Goal: Navigation & Orientation: Go to known website

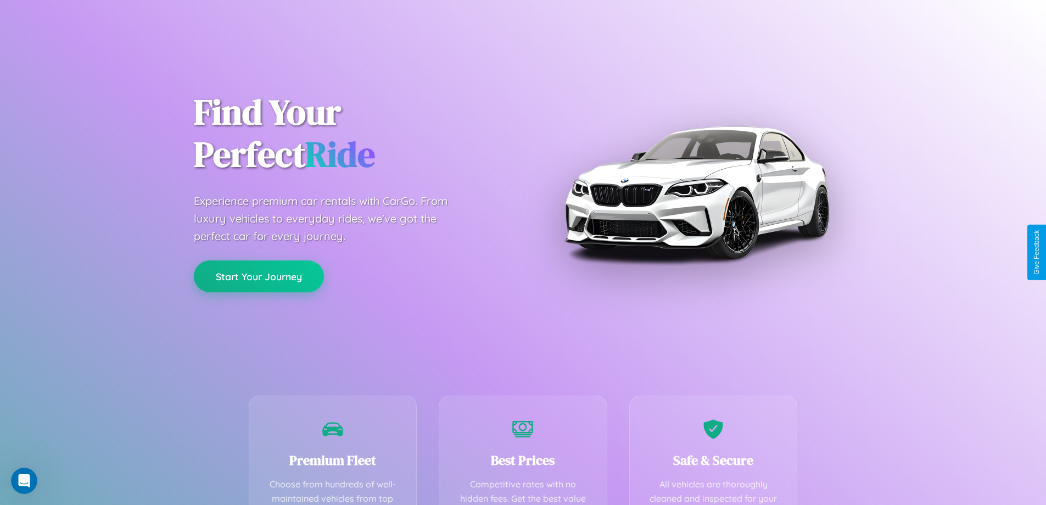
click at [259, 276] on button "Start Your Journey" at bounding box center [259, 276] width 130 height 32
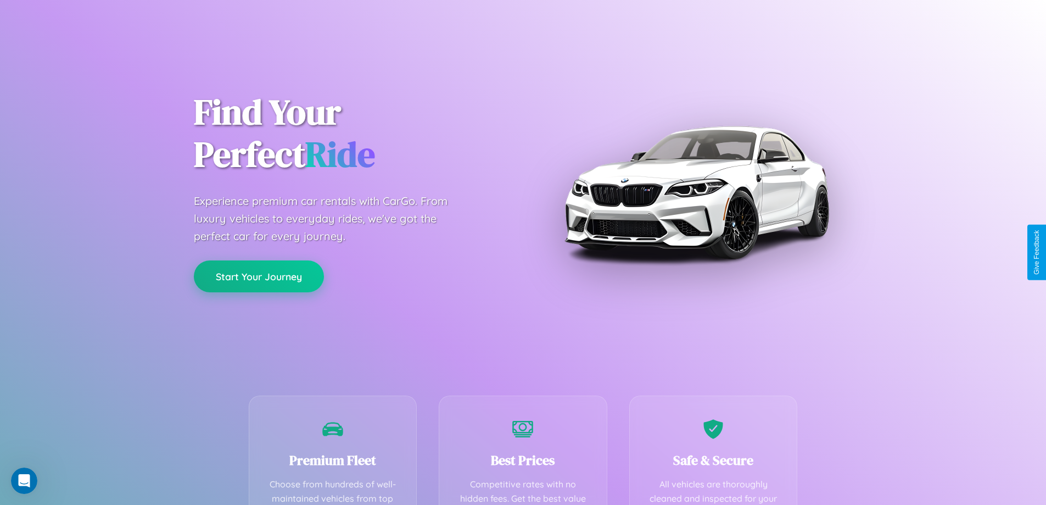
click at [259, 276] on button "Start Your Journey" at bounding box center [259, 276] width 130 height 32
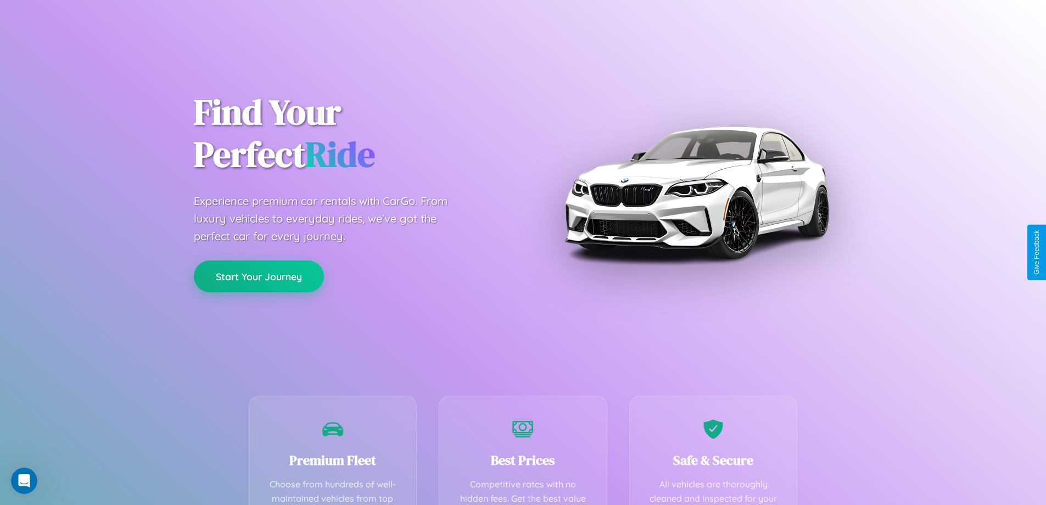
click at [259, 276] on button "Start Your Journey" at bounding box center [259, 276] width 130 height 32
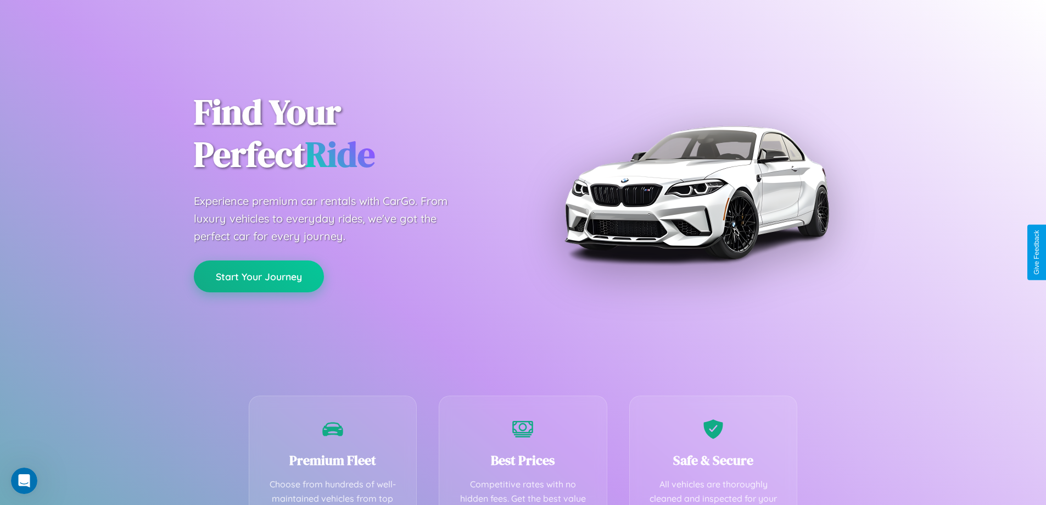
click at [259, 276] on button "Start Your Journey" at bounding box center [259, 276] width 130 height 32
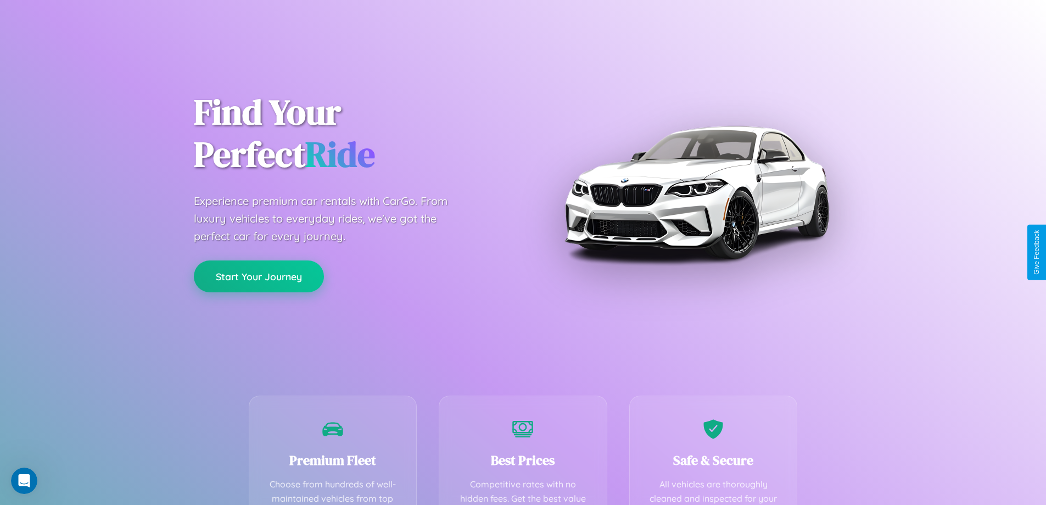
click at [259, 276] on button "Start Your Journey" at bounding box center [259, 276] width 130 height 32
